Goal: Information Seeking & Learning: Learn about a topic

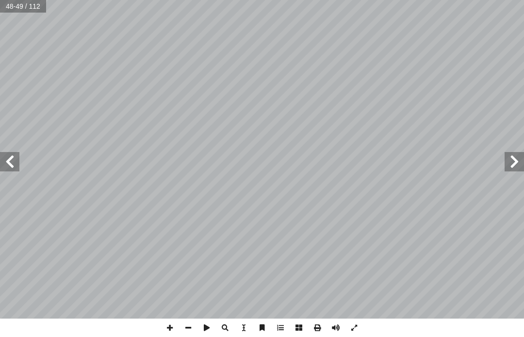
click at [511, 157] on span at bounding box center [513, 161] width 19 height 19
click at [509, 167] on span at bounding box center [513, 161] width 19 height 19
click at [518, 164] on span at bounding box center [513, 161] width 19 height 19
click at [511, 160] on span at bounding box center [513, 161] width 19 height 19
click at [509, 158] on span at bounding box center [513, 161] width 19 height 19
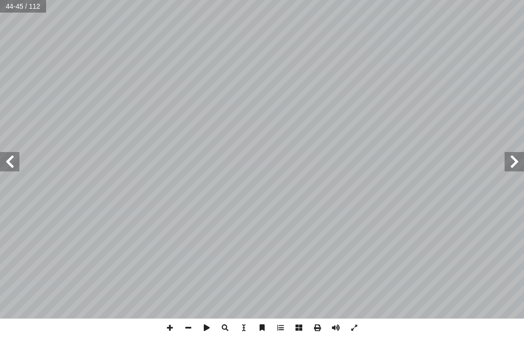
click at [512, 159] on span at bounding box center [513, 161] width 19 height 19
click at [514, 166] on span at bounding box center [513, 161] width 19 height 19
click at [511, 163] on span at bounding box center [513, 161] width 19 height 19
click at [512, 164] on span at bounding box center [513, 161] width 19 height 19
click at [516, 167] on span at bounding box center [513, 161] width 19 height 19
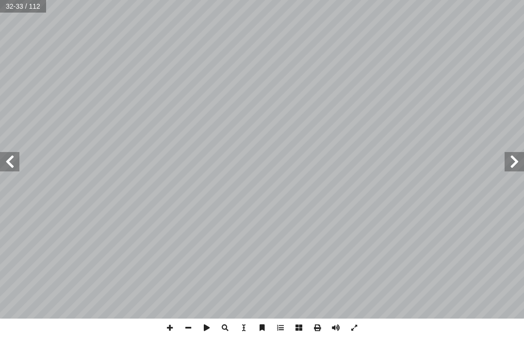
click at [517, 168] on span at bounding box center [513, 161] width 19 height 19
click at [13, 160] on span at bounding box center [9, 161] width 19 height 19
click at [9, 159] on span at bounding box center [9, 161] width 19 height 19
click at [9, 158] on span at bounding box center [9, 161] width 19 height 19
click at [13, 161] on span at bounding box center [9, 161] width 19 height 19
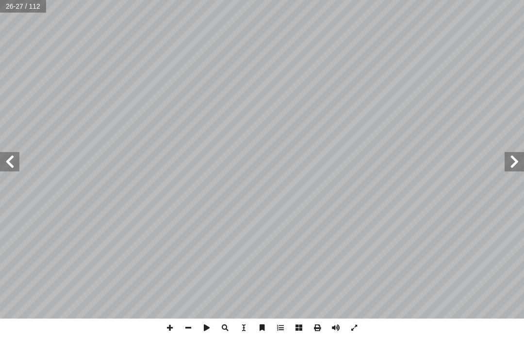
click at [11, 159] on span at bounding box center [9, 161] width 19 height 19
click at [11, 166] on span at bounding box center [9, 161] width 19 height 19
click at [15, 160] on span at bounding box center [9, 161] width 19 height 19
click at [10, 157] on span at bounding box center [9, 161] width 19 height 19
click at [13, 161] on span at bounding box center [9, 161] width 19 height 19
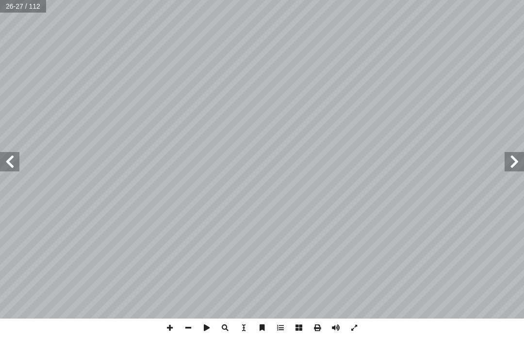
click at [16, 161] on span at bounding box center [9, 161] width 19 height 19
click at [9, 163] on span at bounding box center [9, 161] width 19 height 19
click at [15, 158] on span at bounding box center [9, 161] width 19 height 19
click at [16, 153] on span at bounding box center [9, 161] width 19 height 19
click at [11, 158] on span at bounding box center [9, 161] width 19 height 19
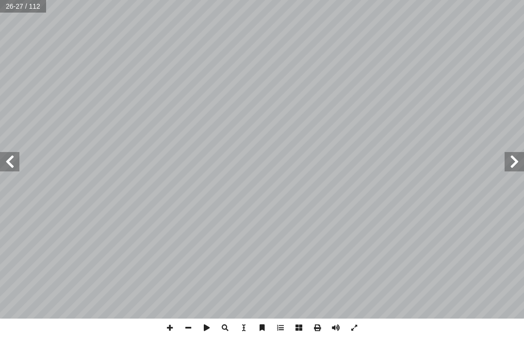
click at [15, 156] on span at bounding box center [9, 161] width 19 height 19
click at [15, 153] on span at bounding box center [9, 161] width 19 height 19
click at [16, 156] on span at bounding box center [9, 161] width 19 height 19
click at [16, 157] on span at bounding box center [9, 161] width 19 height 19
click at [16, 156] on span at bounding box center [9, 161] width 19 height 19
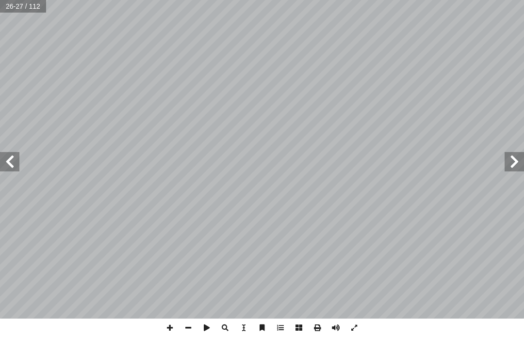
click at [13, 157] on span at bounding box center [9, 161] width 19 height 19
click at [14, 158] on span at bounding box center [9, 161] width 19 height 19
click at [13, 158] on span at bounding box center [9, 161] width 19 height 19
click at [15, 160] on span at bounding box center [9, 161] width 19 height 19
click at [16, 162] on span at bounding box center [9, 161] width 19 height 19
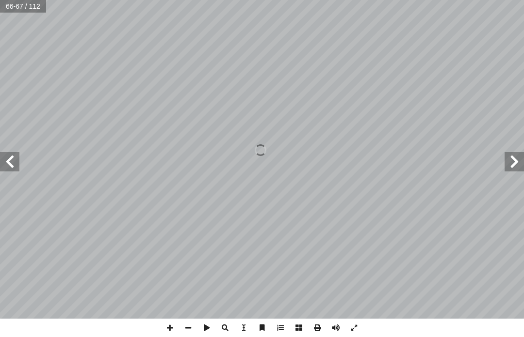
click at [16, 161] on span at bounding box center [9, 161] width 19 height 19
click at [16, 160] on span at bounding box center [9, 161] width 19 height 19
click at [16, 161] on span at bounding box center [9, 161] width 19 height 19
click at [17, 159] on span at bounding box center [9, 161] width 19 height 19
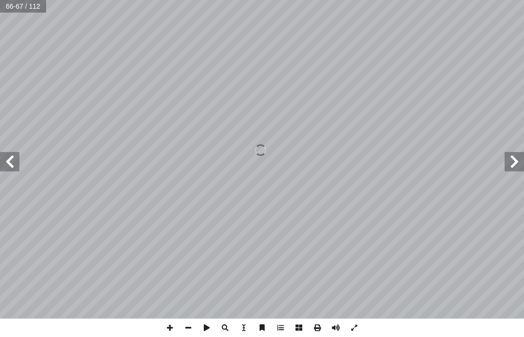
click at [16, 158] on span at bounding box center [9, 161] width 19 height 19
click at [14, 161] on span at bounding box center [9, 161] width 19 height 19
click at [12, 161] on span at bounding box center [9, 161] width 19 height 19
